Goal: Information Seeking & Learning: Learn about a topic

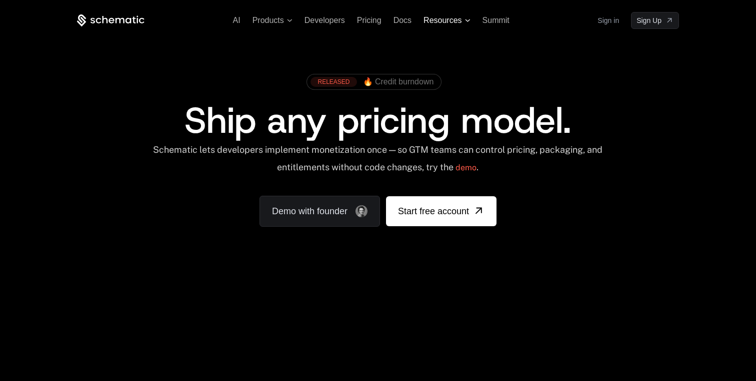
click at [462, 20] on span "Resources" at bounding box center [446, 20] width 46 height 9
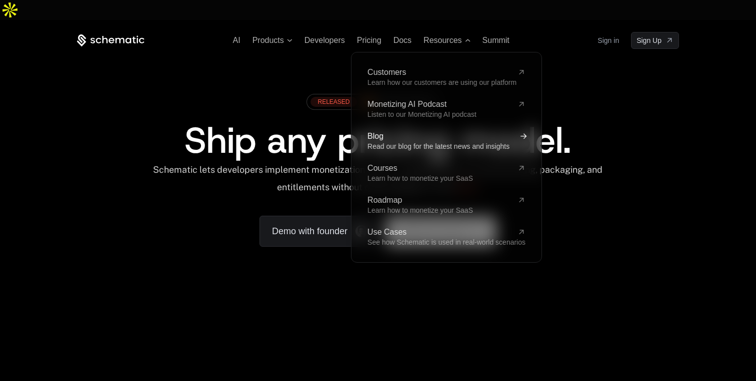
click at [392, 142] on span "Read our blog for the latest news and insights" at bounding box center [438, 146] width 142 height 8
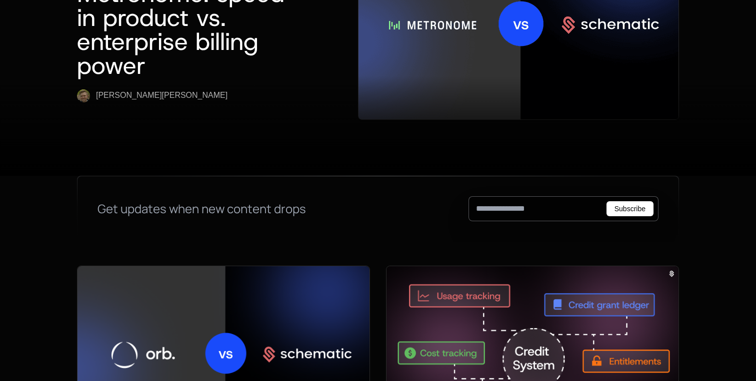
scroll to position [252, 0]
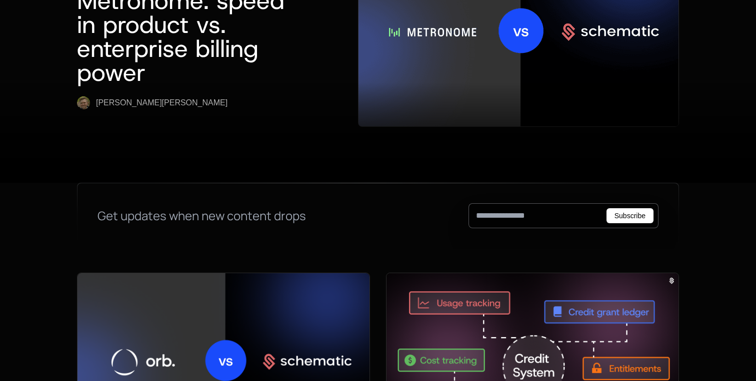
click at [218, 273] on img at bounding box center [223, 360] width 292 height 174
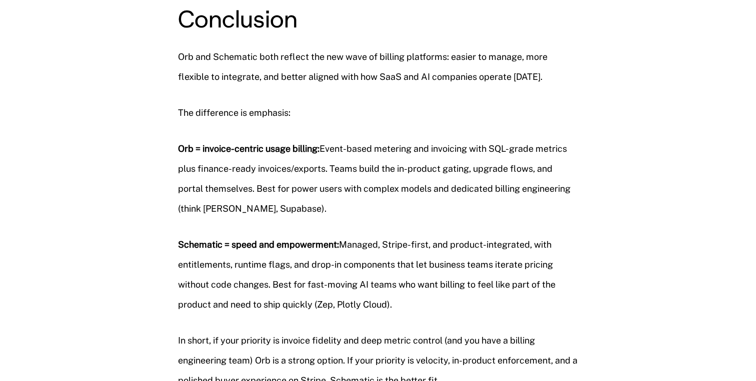
scroll to position [2428, 0]
